Goal: Task Accomplishment & Management: Complete application form

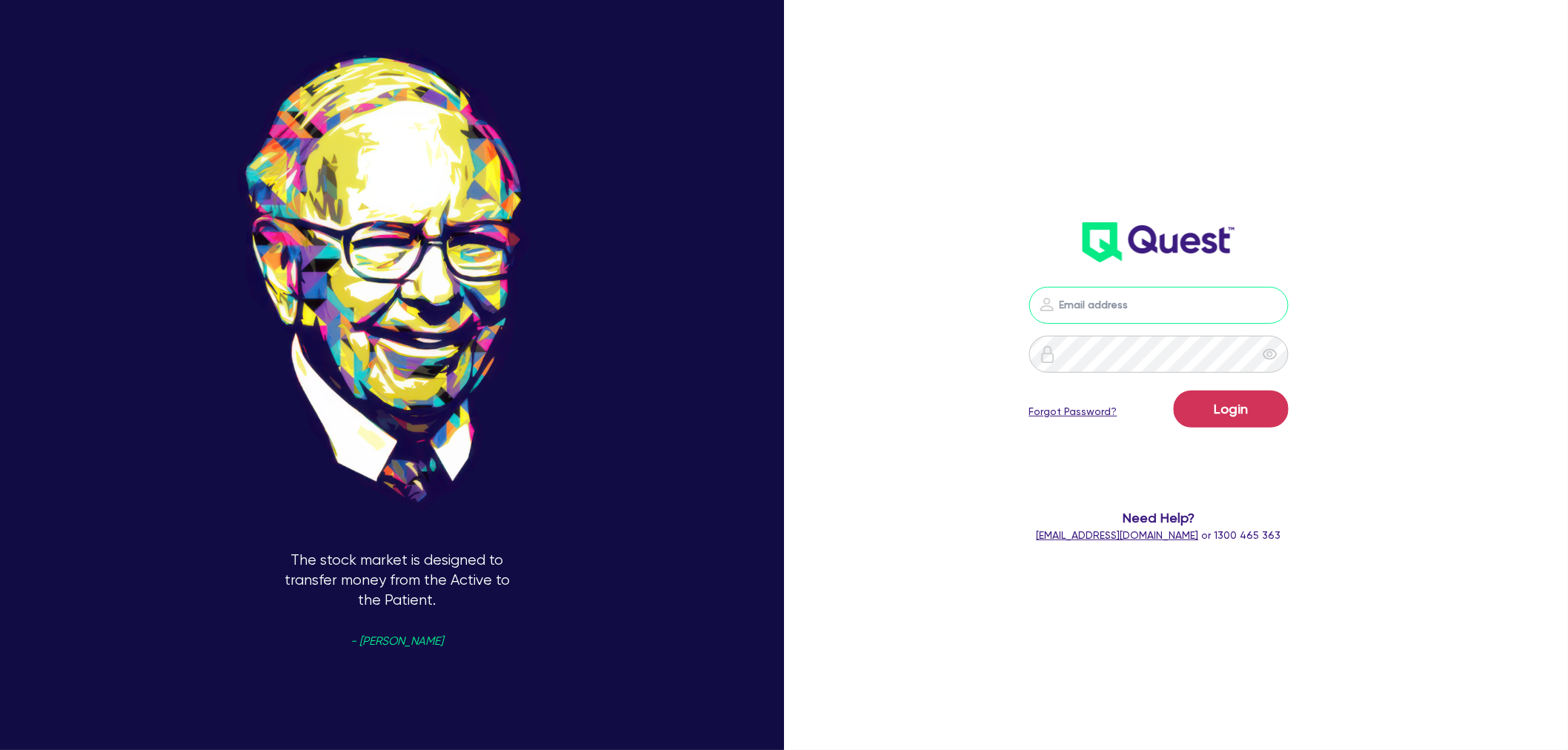
type input "[EMAIL_ADDRESS][PERSON_NAME][DOMAIN_NAME]"
click at [1228, 408] on button "Login" at bounding box center [1231, 409] width 115 height 37
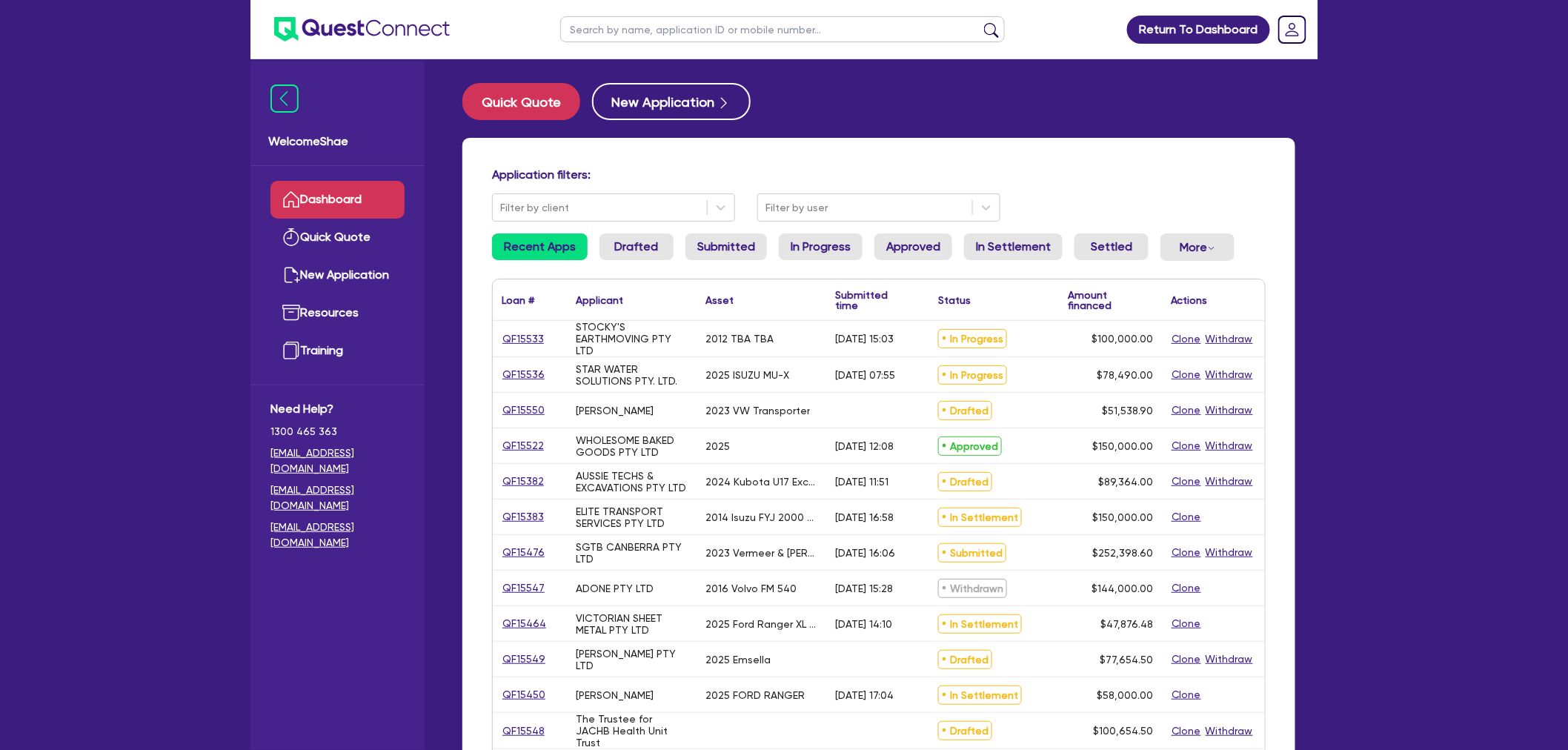
click at [616, 37] on input "text" at bounding box center [782, 29] width 445 height 26
type input "khon"
click at [979, 22] on button "submit" at bounding box center [991, 32] width 24 height 21
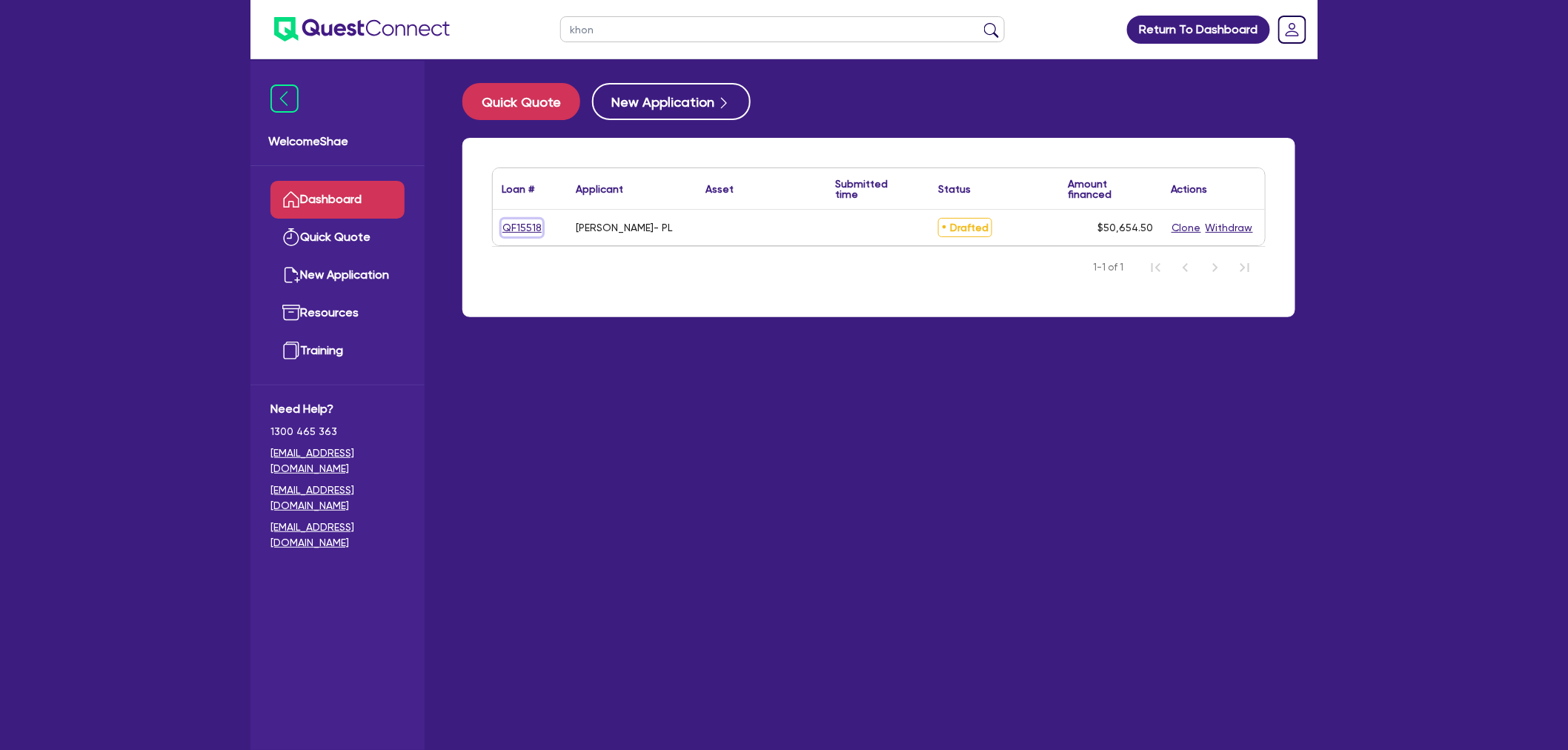
click at [523, 230] on link "QF15518" at bounding box center [522, 228] width 40 height 17
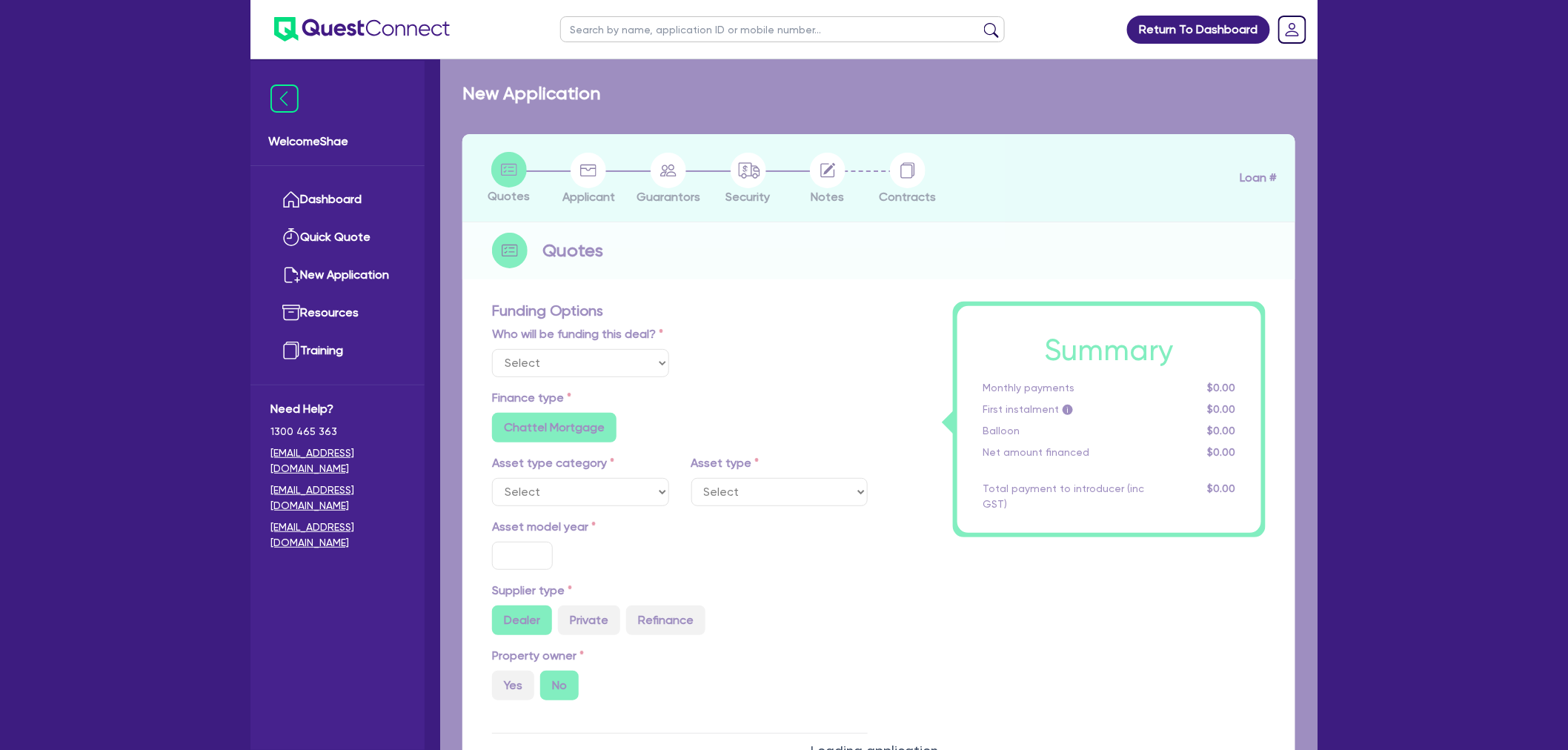
select select "Other"
radio input "false"
type input "50,000"
type input "4"
type input "2,026.18"
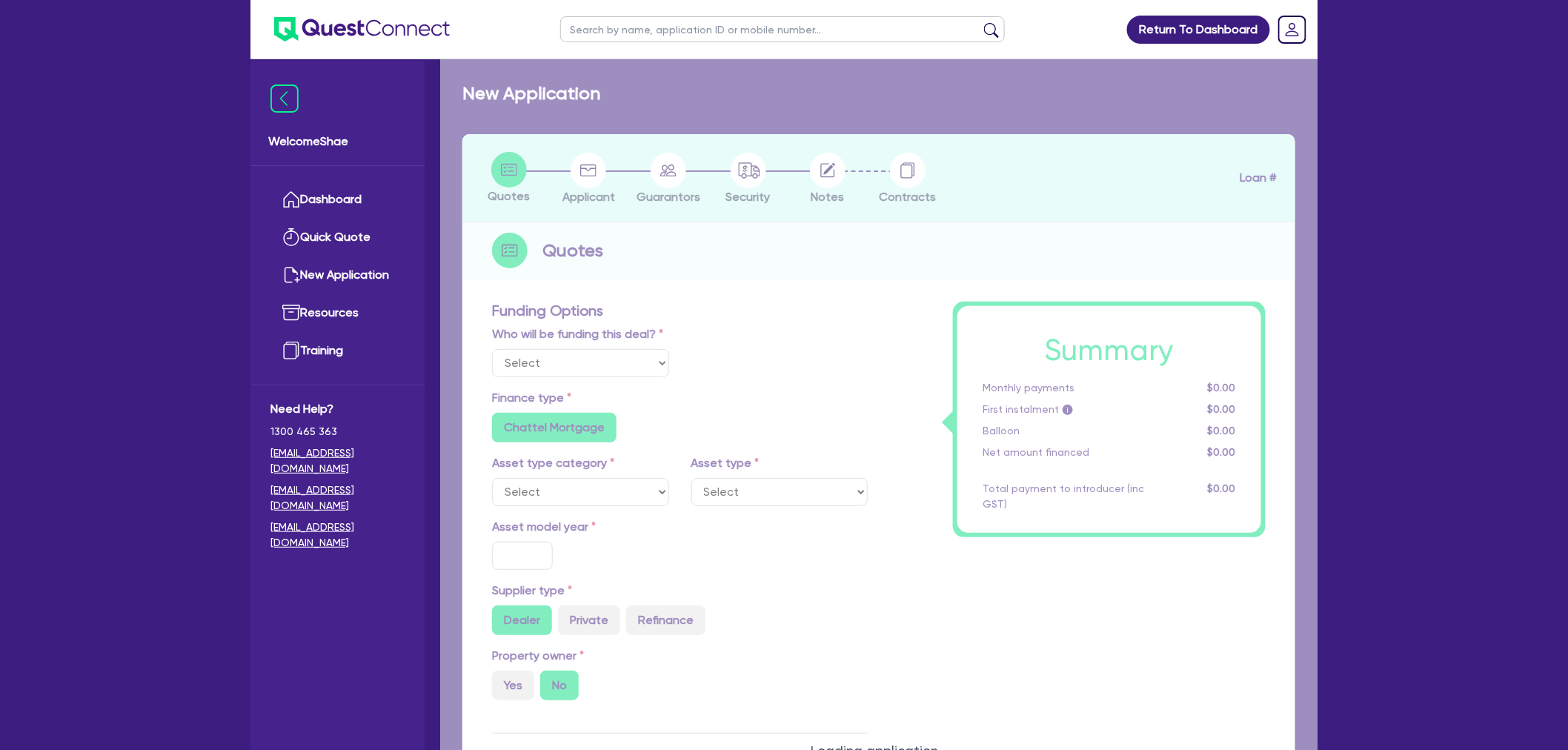
type input "17.95"
radio input "true"
radio input "false"
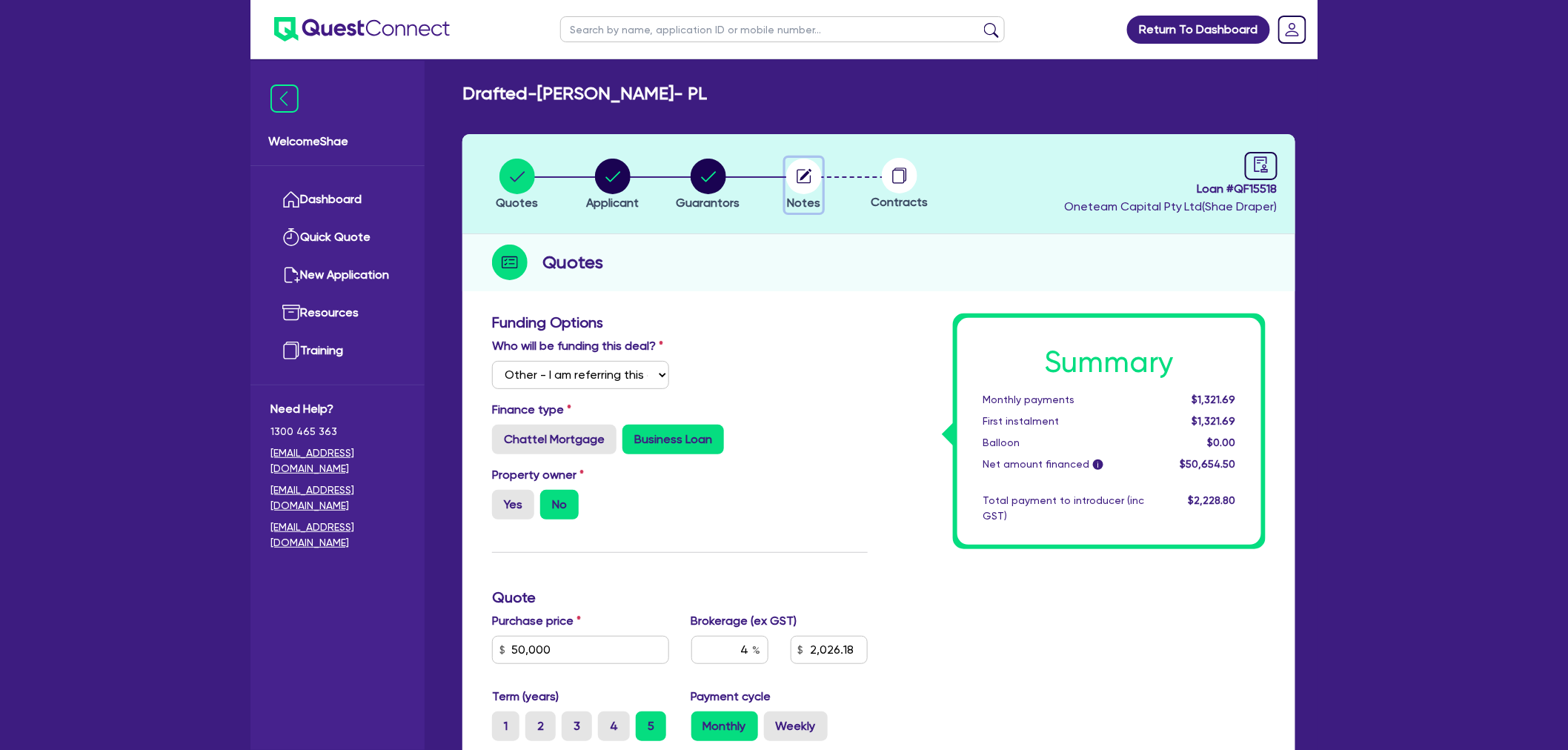
click at [820, 179] on circle "button" at bounding box center [804, 176] width 36 height 36
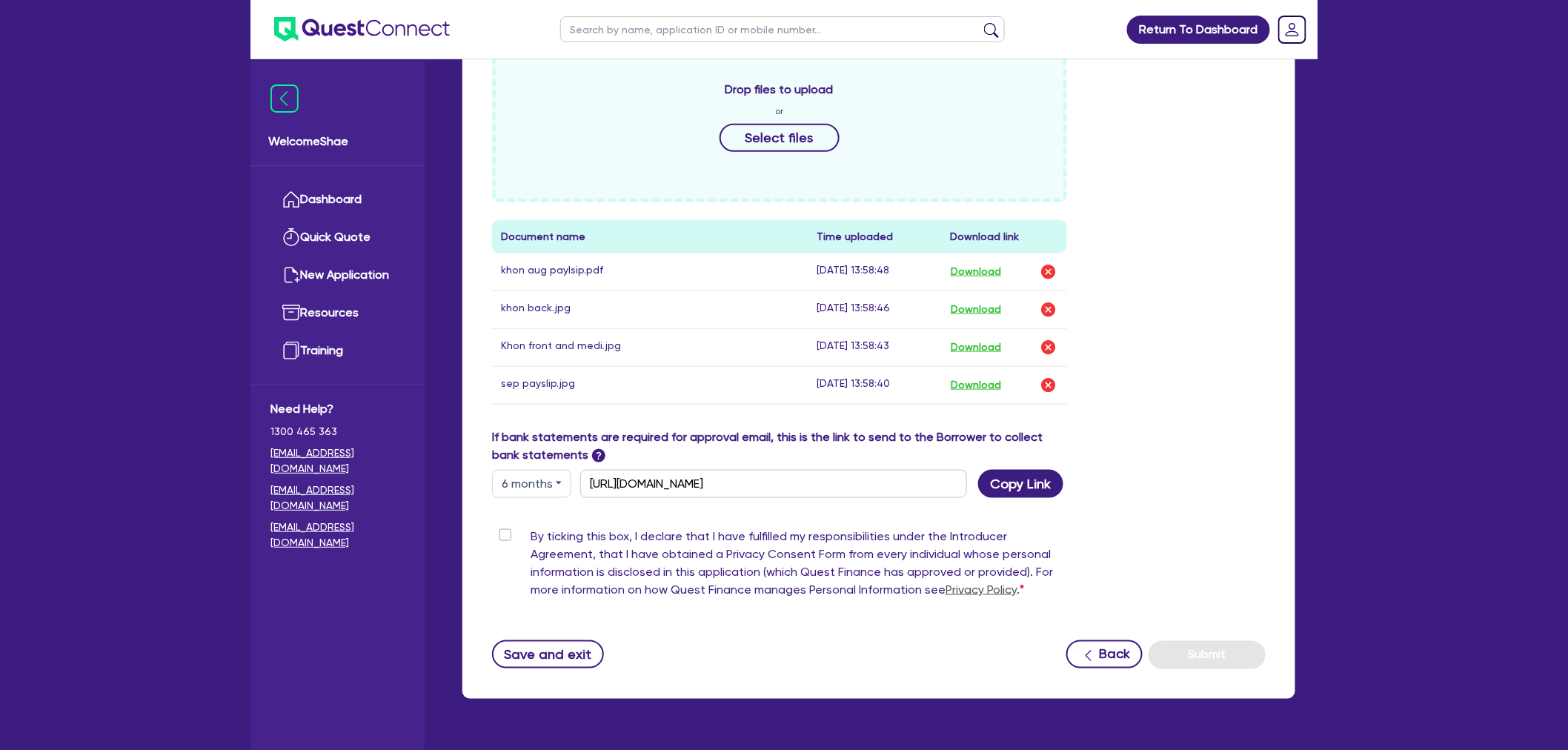
scroll to position [590, 0]
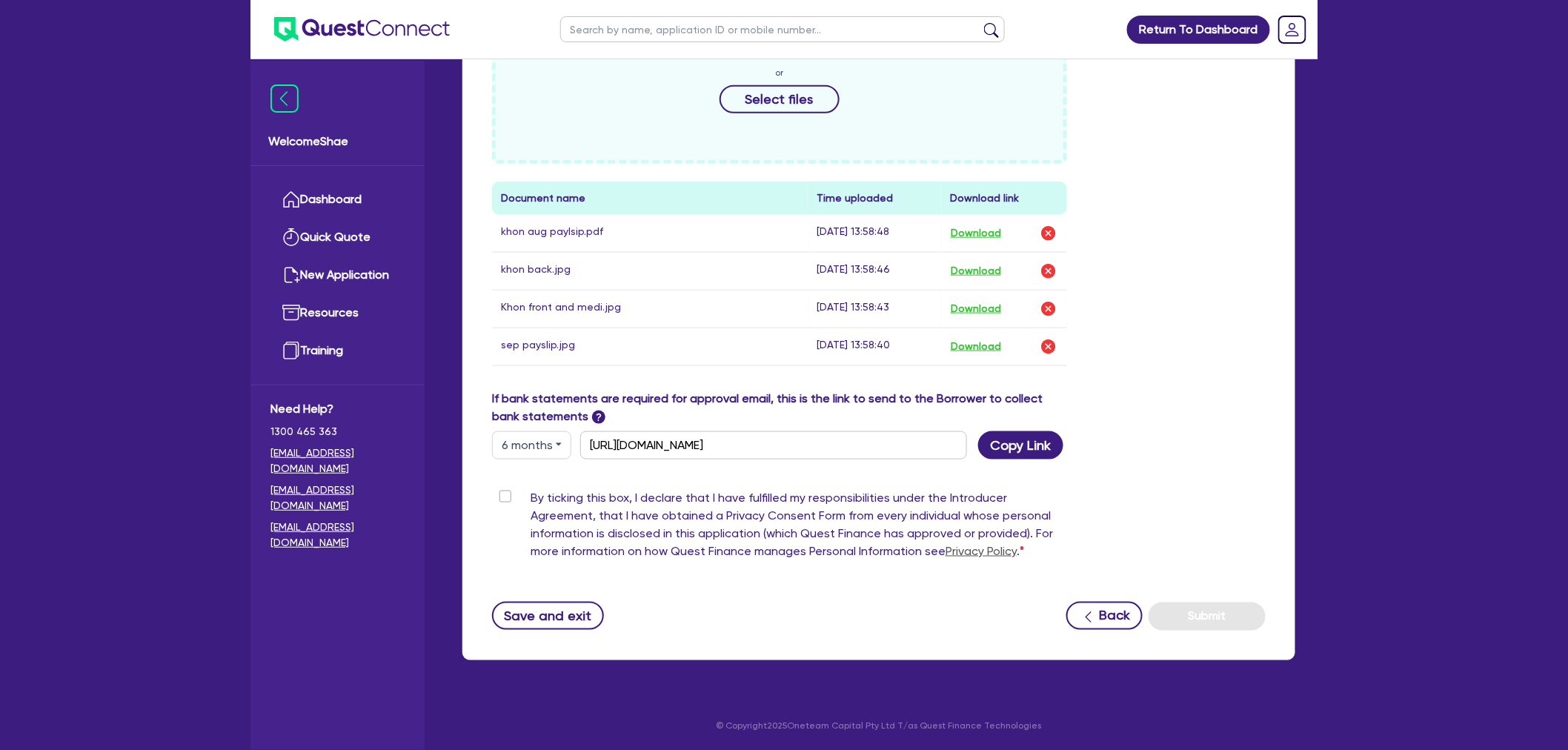
click at [531, 494] on label "By ticking this box, I declare that I have fulfilled my responsibilities under …" at bounding box center [798, 527] width 536 height 77
click at [503, 494] on input "By ticking this box, I declare that I have fulfilled my responsibilities under …" at bounding box center [498, 496] width 12 height 14
checkbox input "true"
click at [1217, 611] on button "Submit" at bounding box center [1207, 616] width 117 height 28
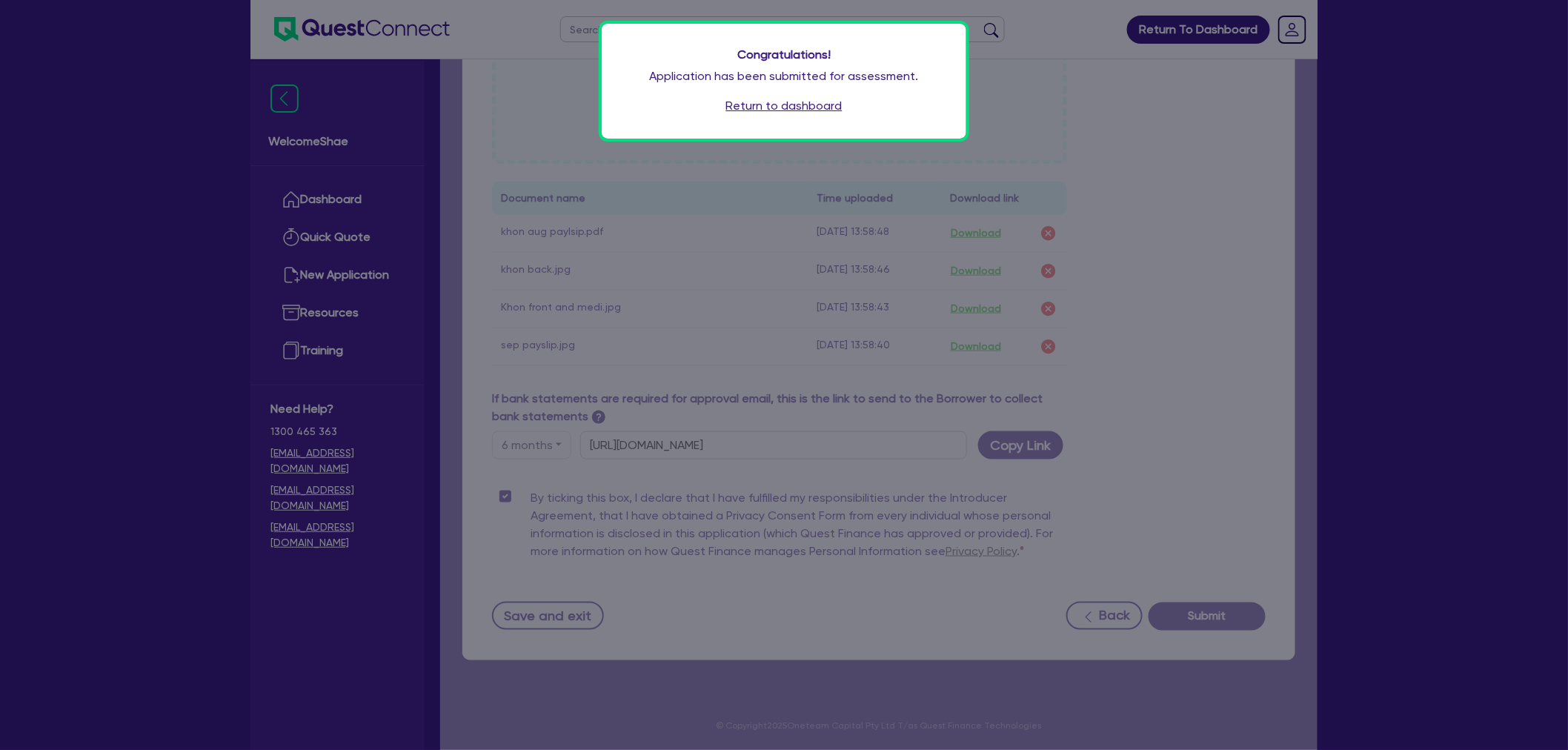
click at [769, 105] on link "Return to dashboard" at bounding box center [784, 105] width 117 height 18
